Goal: Information Seeking & Learning: Understand process/instructions

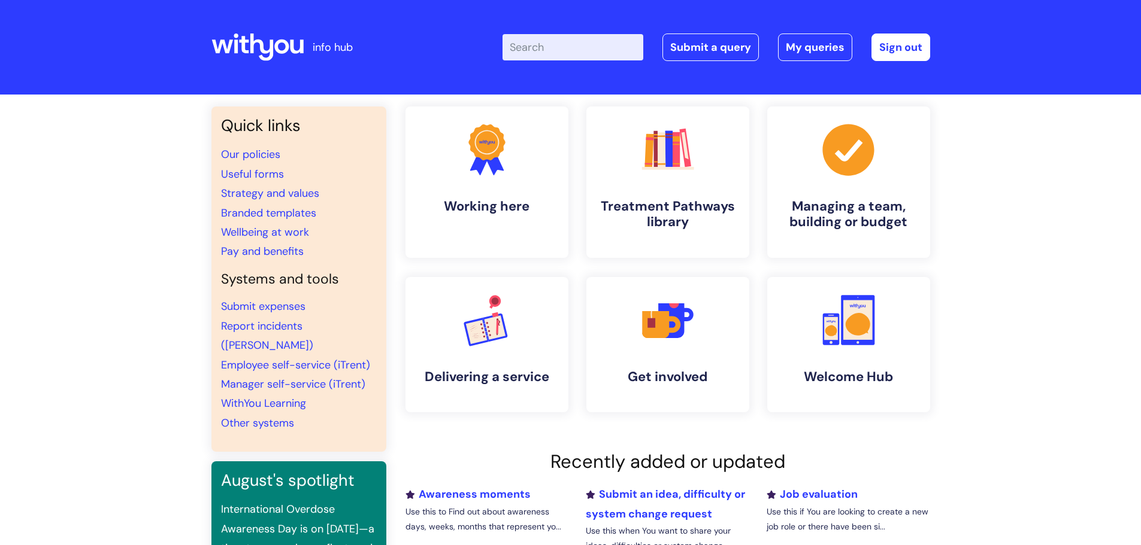
click at [558, 44] on input "Enter your search term here..." at bounding box center [572, 47] width 141 height 26
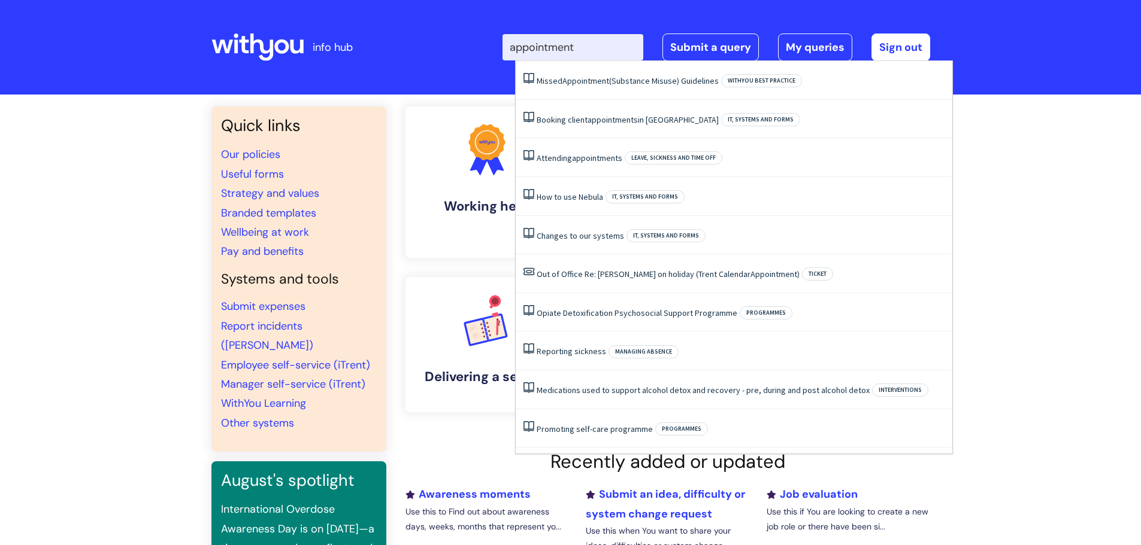
type input "appointments"
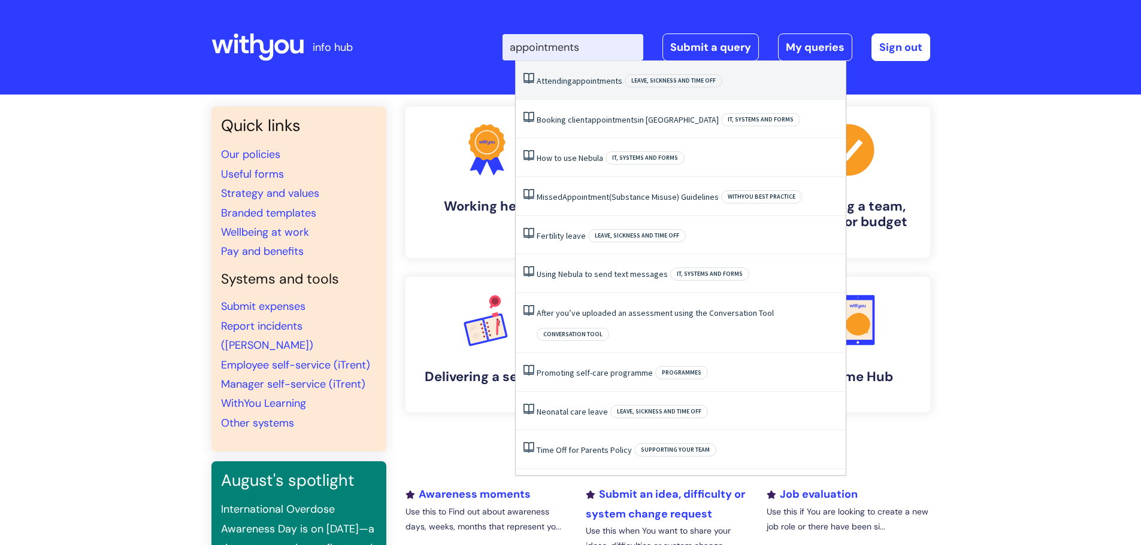
click at [568, 77] on link "Attending appointments" at bounding box center [579, 80] width 86 height 11
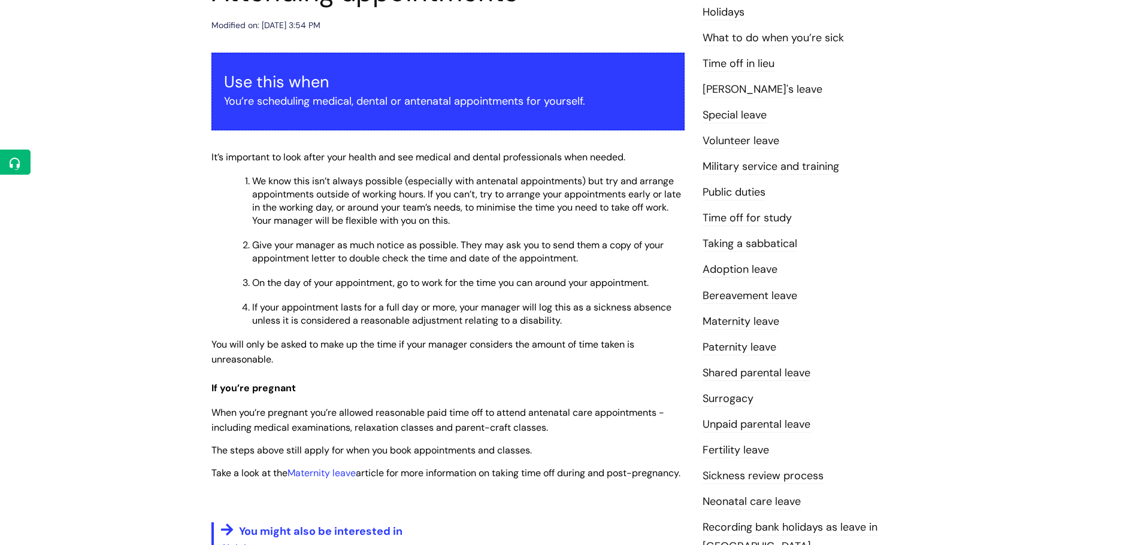
scroll to position [180, 0]
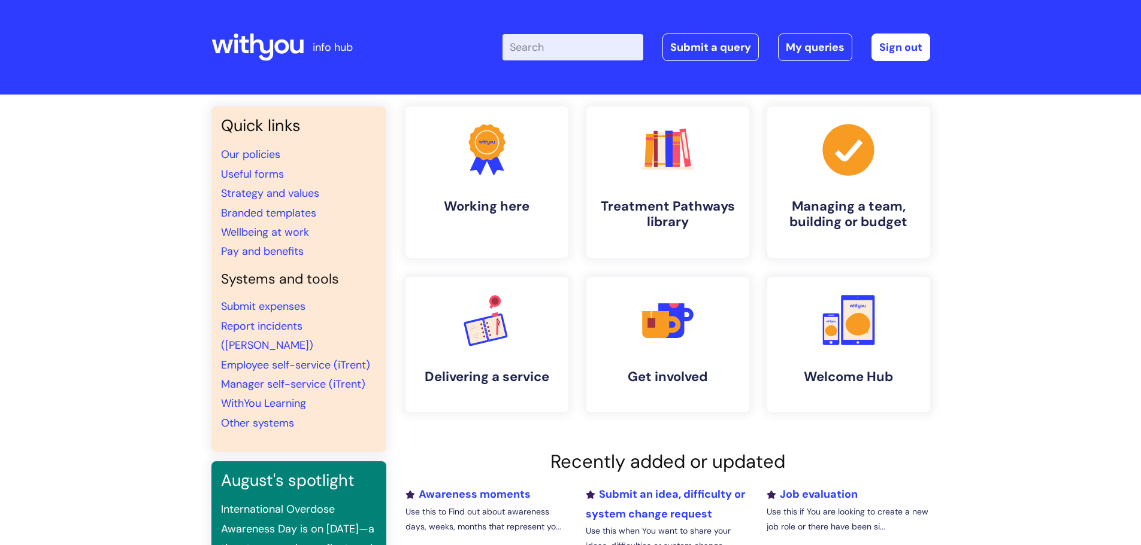
click at [545, 54] on input "Enter your search term here..." at bounding box center [572, 47] width 141 height 26
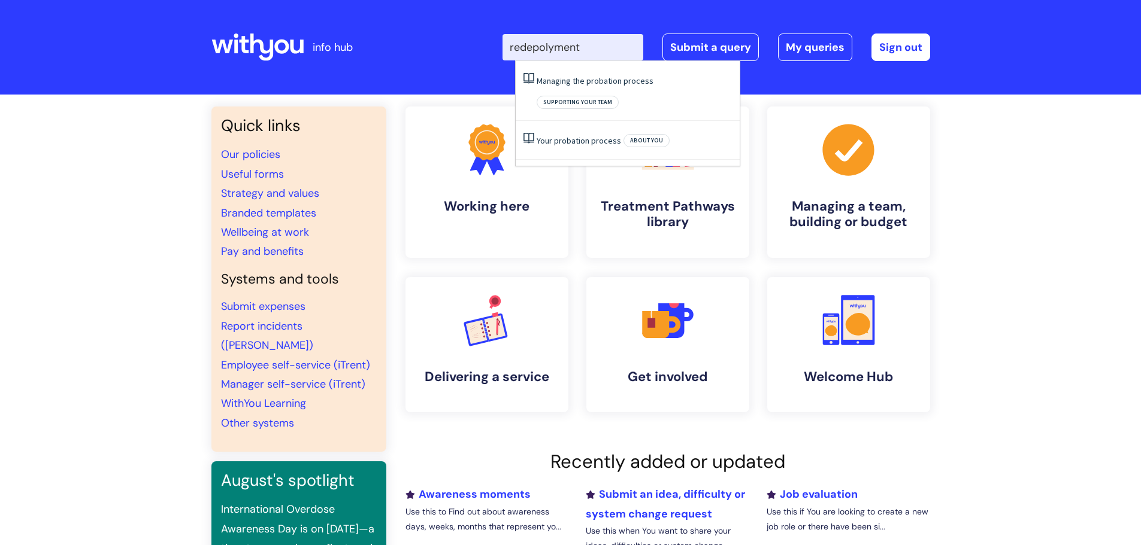
type input "redepolyment"
click button "Search" at bounding box center [0, 0] width 0 height 0
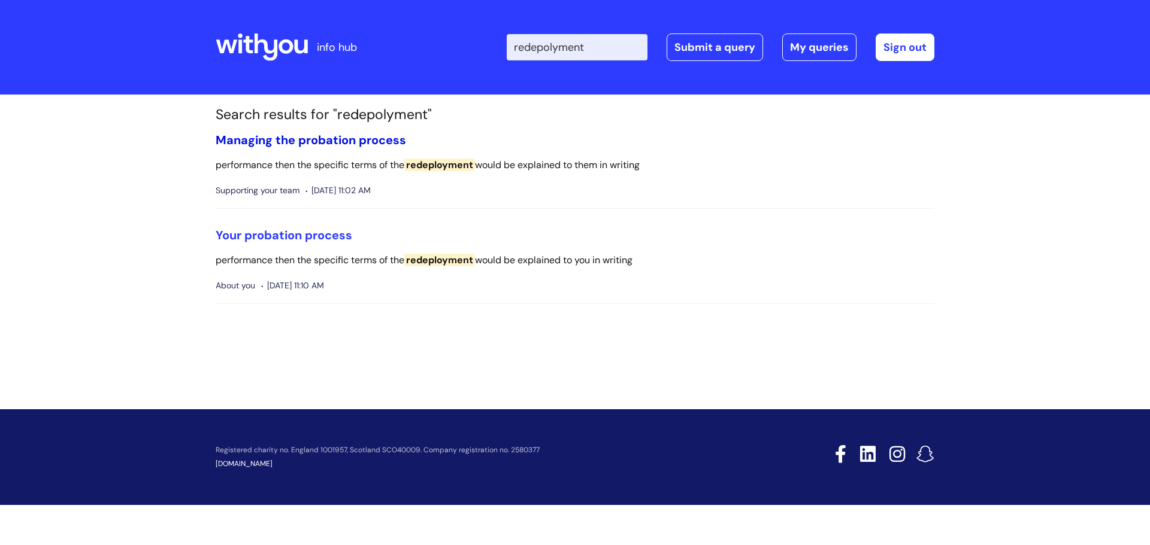
click at [301, 137] on link "Managing the probation process" at bounding box center [311, 140] width 190 height 16
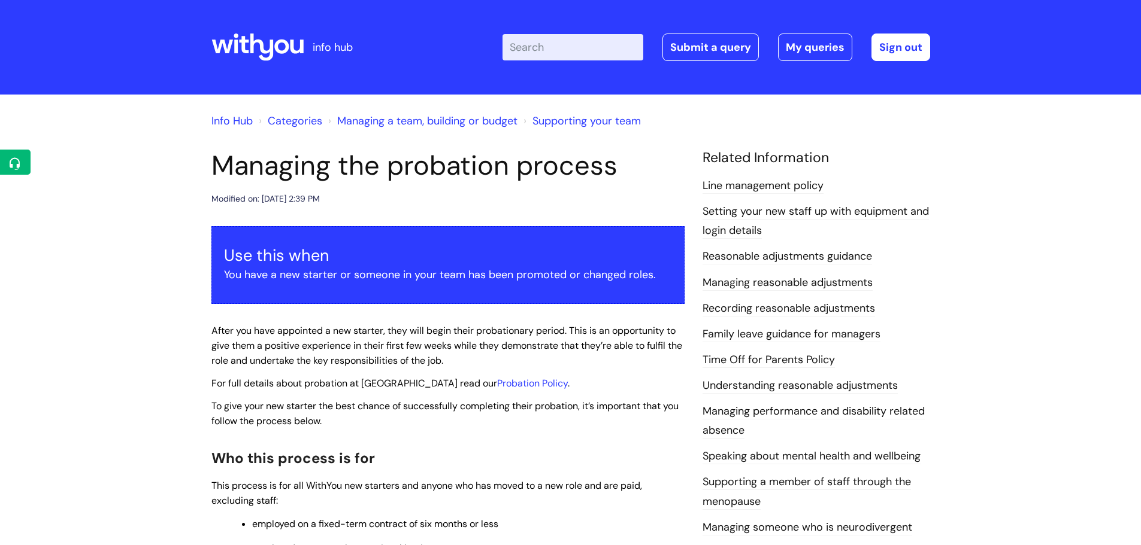
click at [563, 41] on input "Enter your search term here..." at bounding box center [572, 47] width 141 height 26
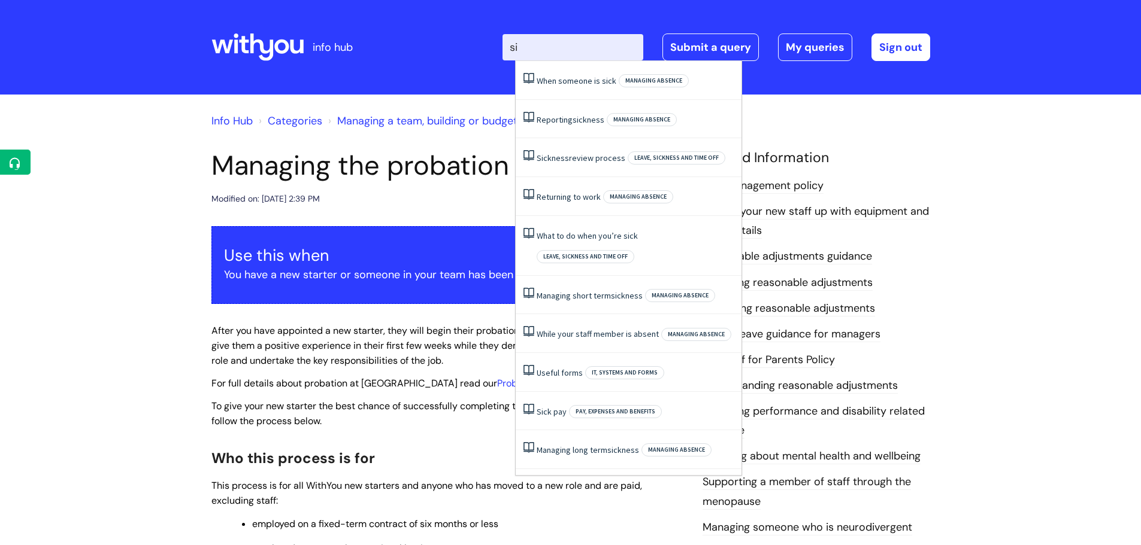
type input "s"
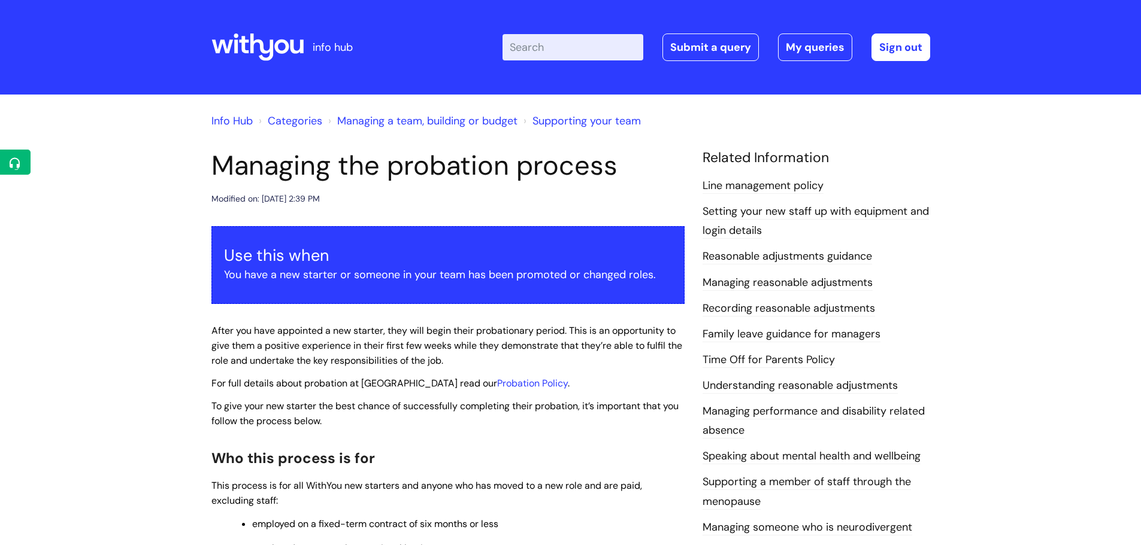
click at [548, 29] on div "Enter your search term here... Search Submit a query My queries Welcome [PERSON…" at bounding box center [660, 47] width 540 height 71
